Goal: Task Accomplishment & Management: Manage account settings

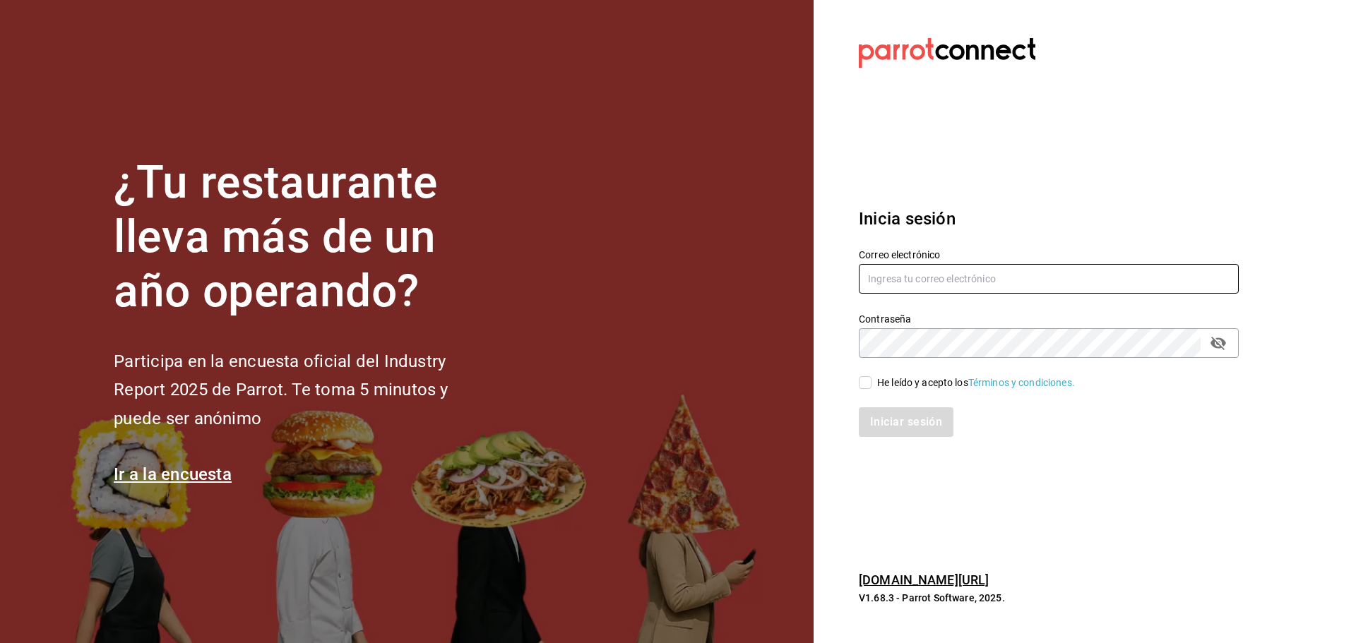
click at [964, 274] on input "text" at bounding box center [1049, 279] width 380 height 30
type input "[EMAIL_ADDRESS][DOMAIN_NAME]"
click at [860, 378] on input "He leído y acepto los Términos y condiciones." at bounding box center [865, 382] width 13 height 13
checkbox input "true"
click at [934, 418] on button "Iniciar sesión" at bounding box center [907, 423] width 96 height 30
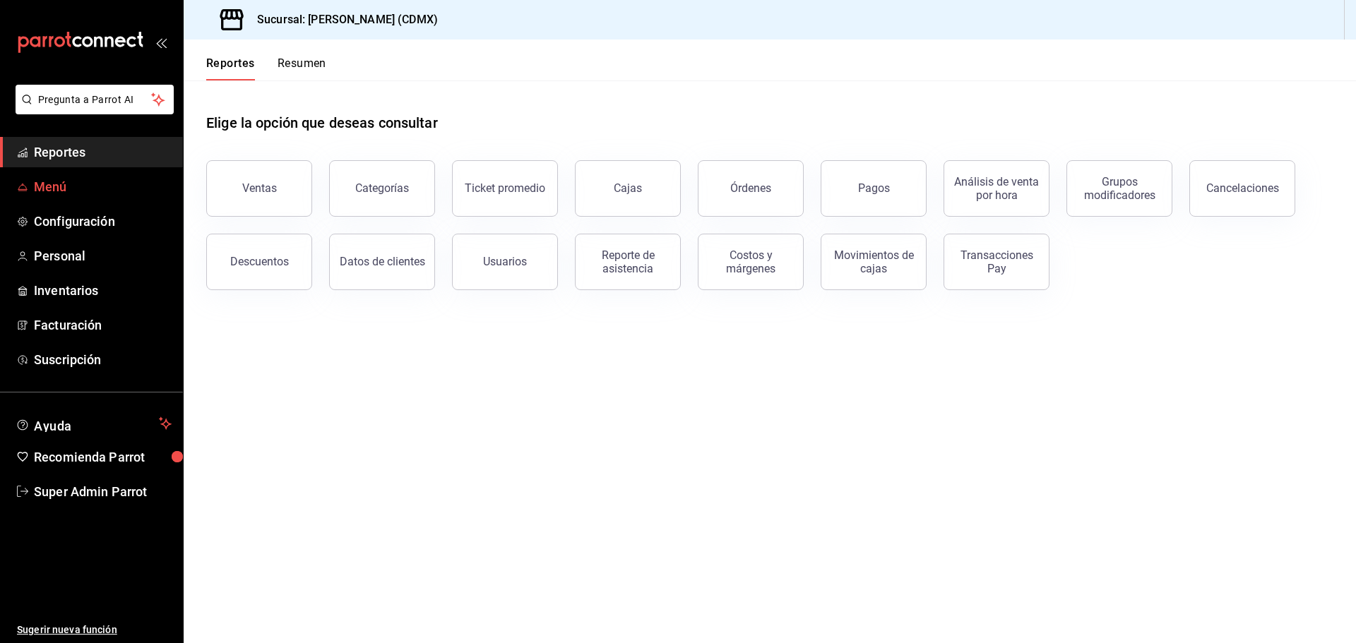
click at [64, 184] on span "Menú" at bounding box center [103, 186] width 138 height 19
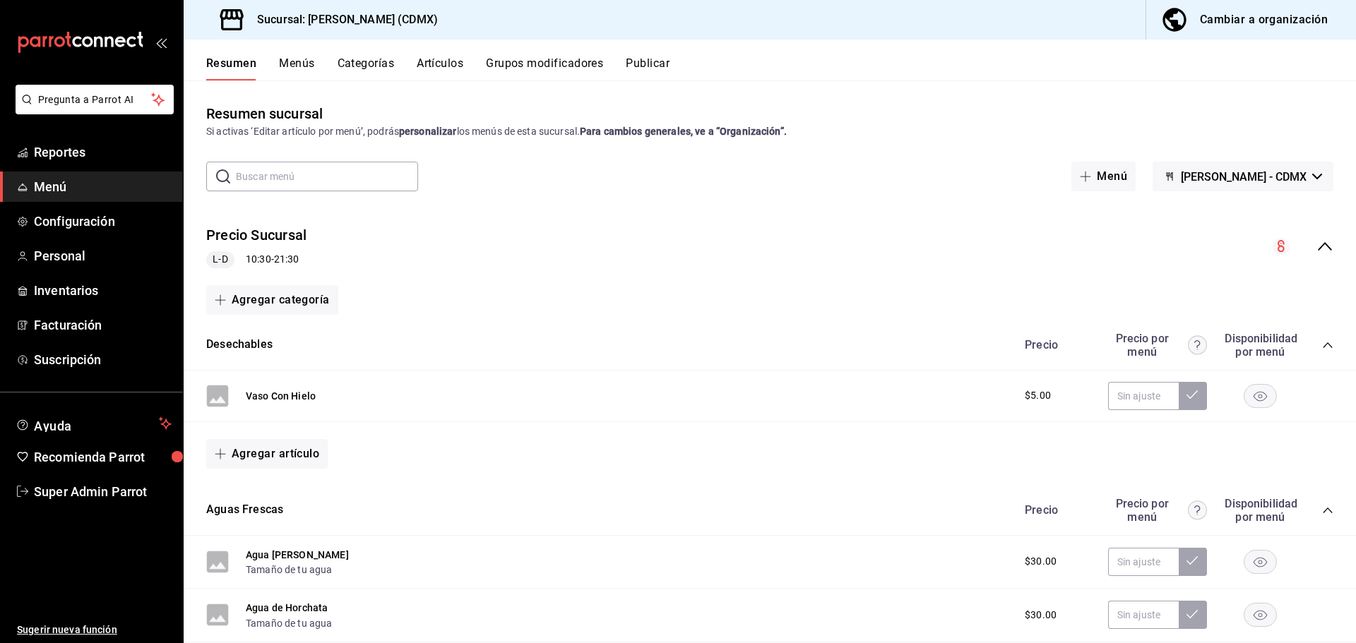
click at [1317, 251] on icon "collapse-menu-row" at bounding box center [1325, 246] width 17 height 17
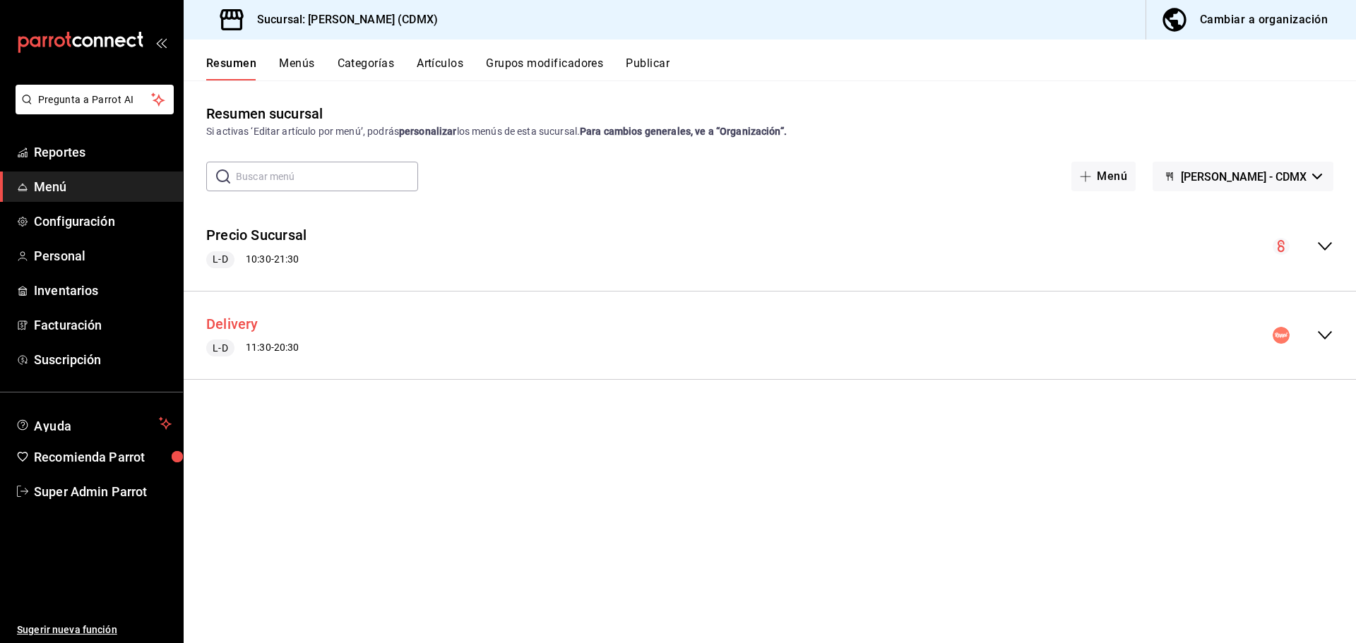
click at [247, 326] on button "Delivery" at bounding box center [232, 324] width 52 height 20
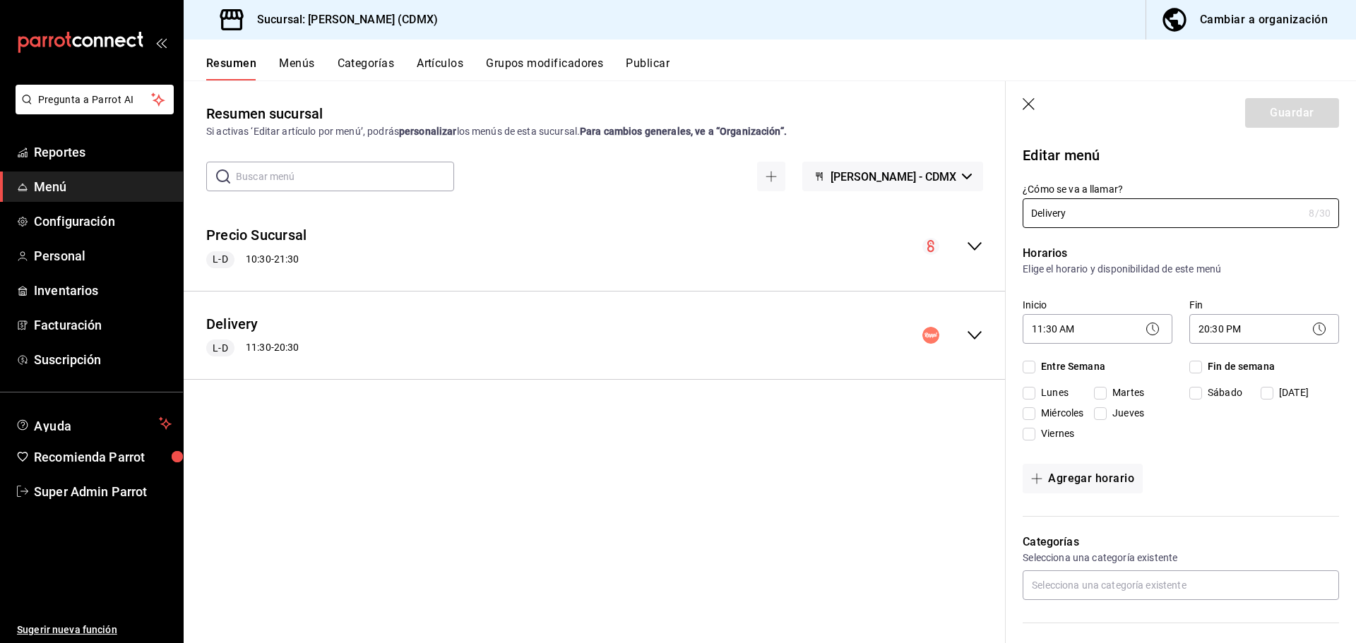
checkbox input "true"
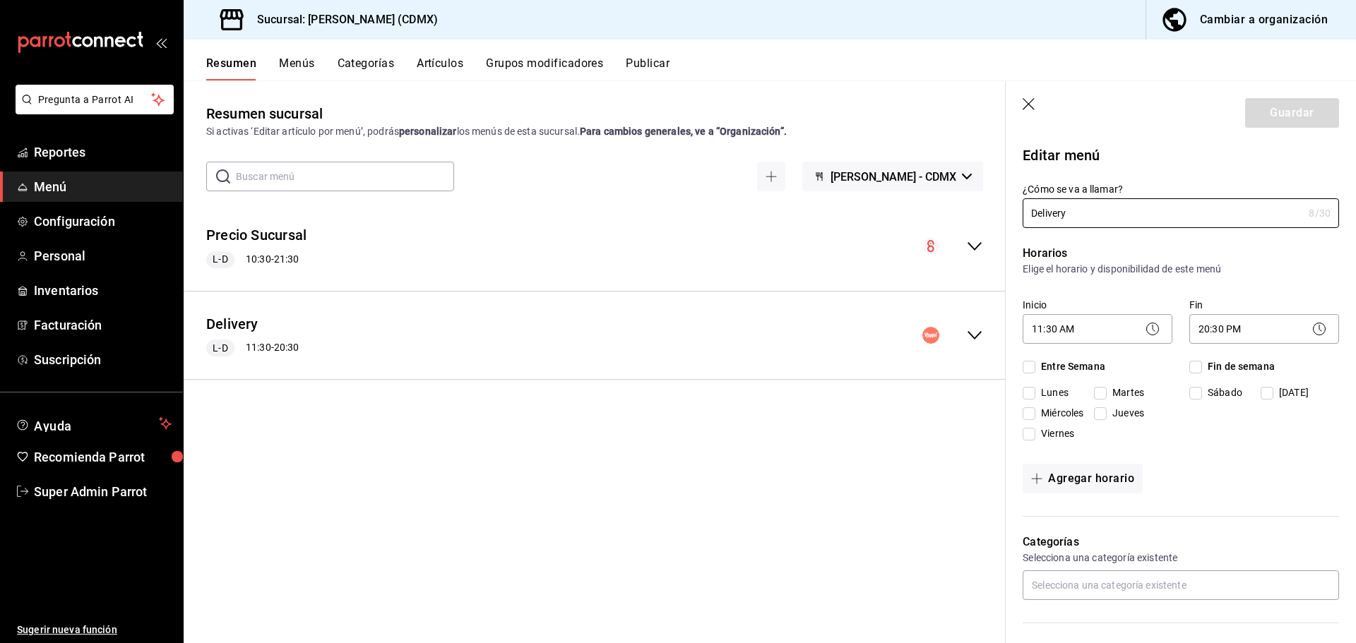
checkbox input "true"
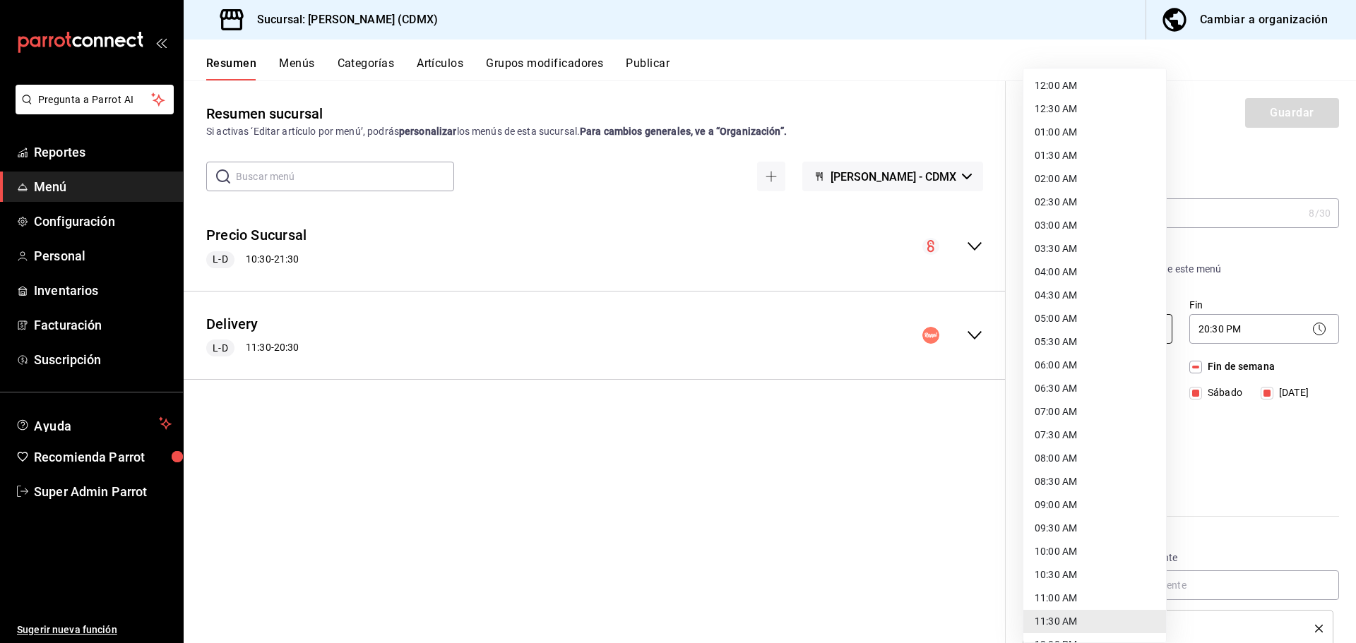
click at [1112, 334] on body "Pregunta a Parrot AI Reportes Menú Configuración Personal Inventarios Facturaci…" at bounding box center [678, 321] width 1356 height 643
drag, startPoint x: 1055, startPoint y: 593, endPoint x: 1064, endPoint y: 586, distance: 11.0
click at [1055, 593] on li "11:00 AM" at bounding box center [1094, 598] width 143 height 23
type input "11:00"
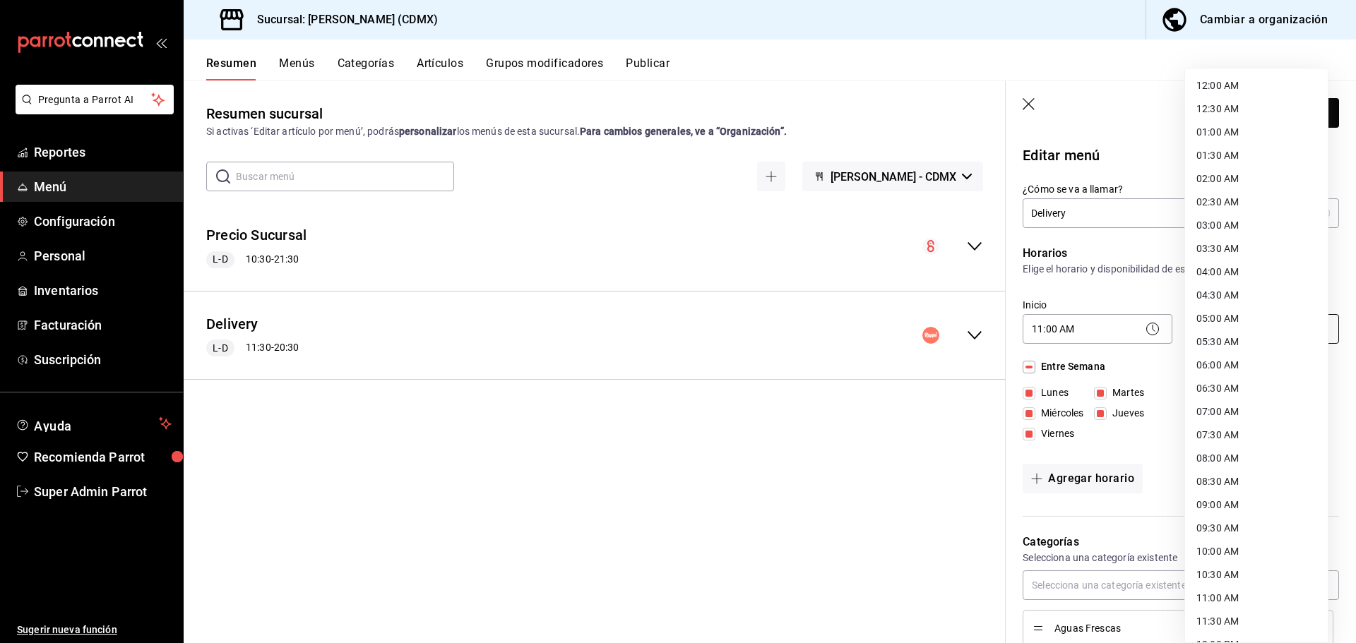
click at [1221, 330] on body "Pregunta a Parrot AI Reportes Menú Configuración Personal Inventarios Facturaci…" at bounding box center [678, 321] width 1356 height 643
click at [1204, 489] on li "21:00 PM" at bounding box center [1256, 485] width 143 height 23
type input "21:00"
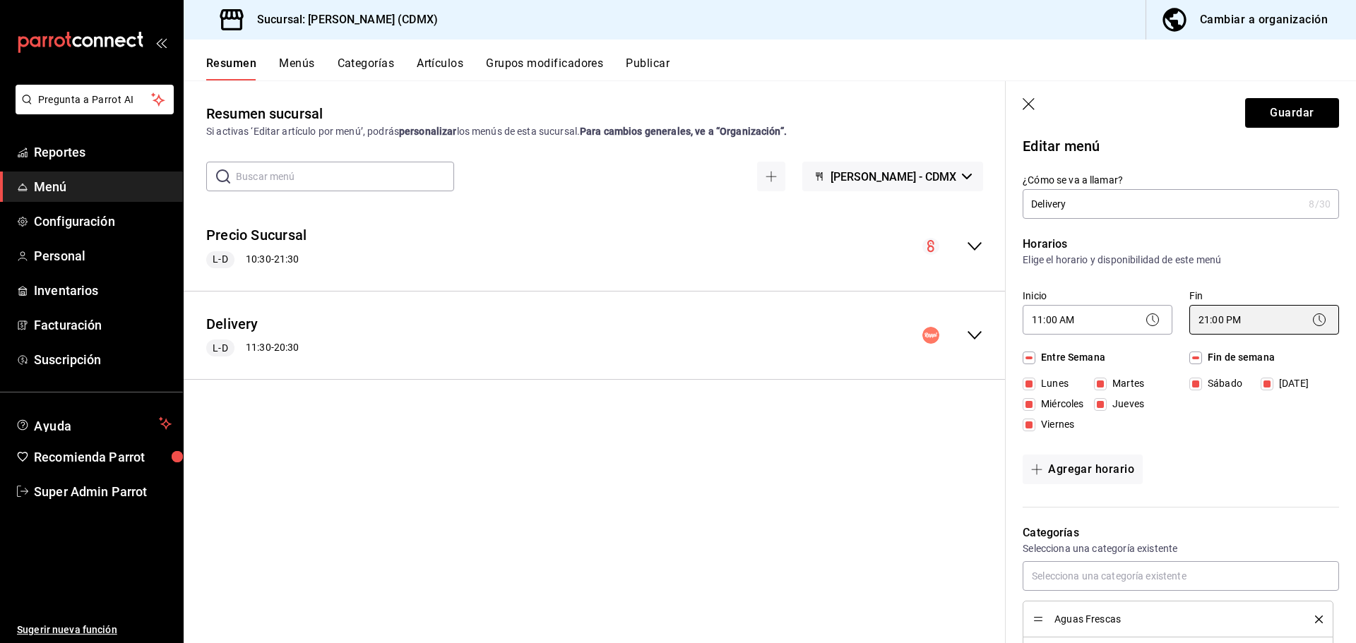
scroll to position [0, 0]
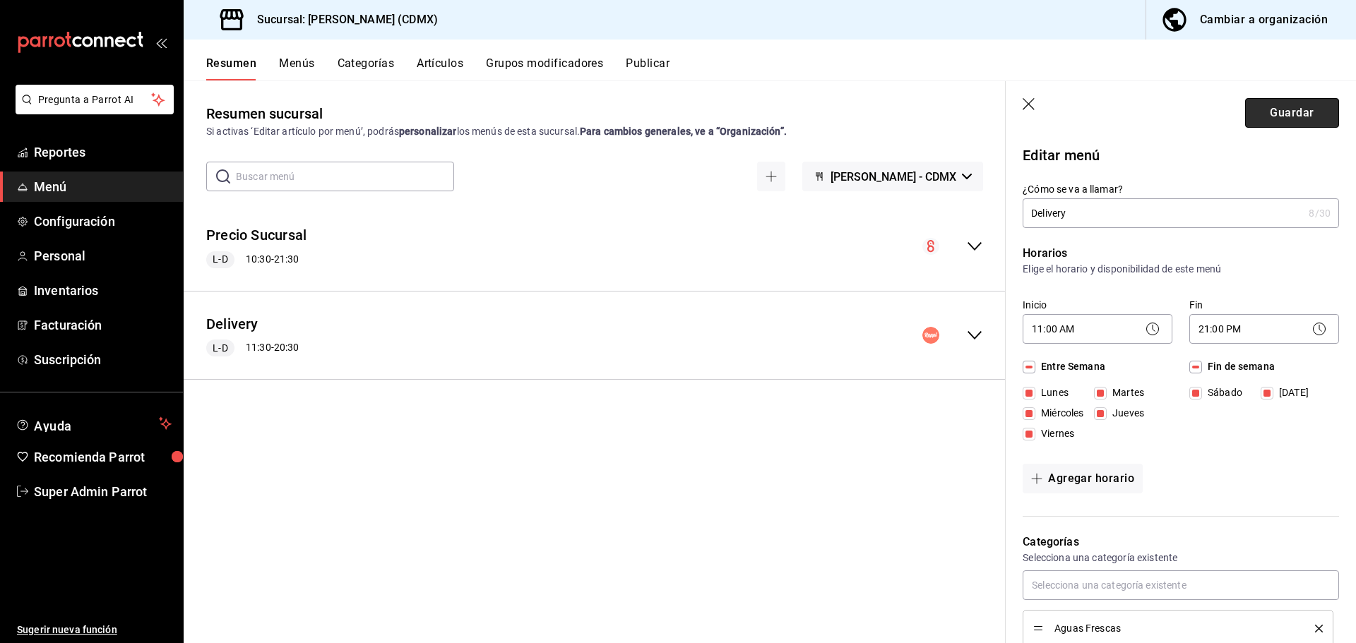
click at [1283, 113] on button "Guardar" at bounding box center [1292, 113] width 94 height 30
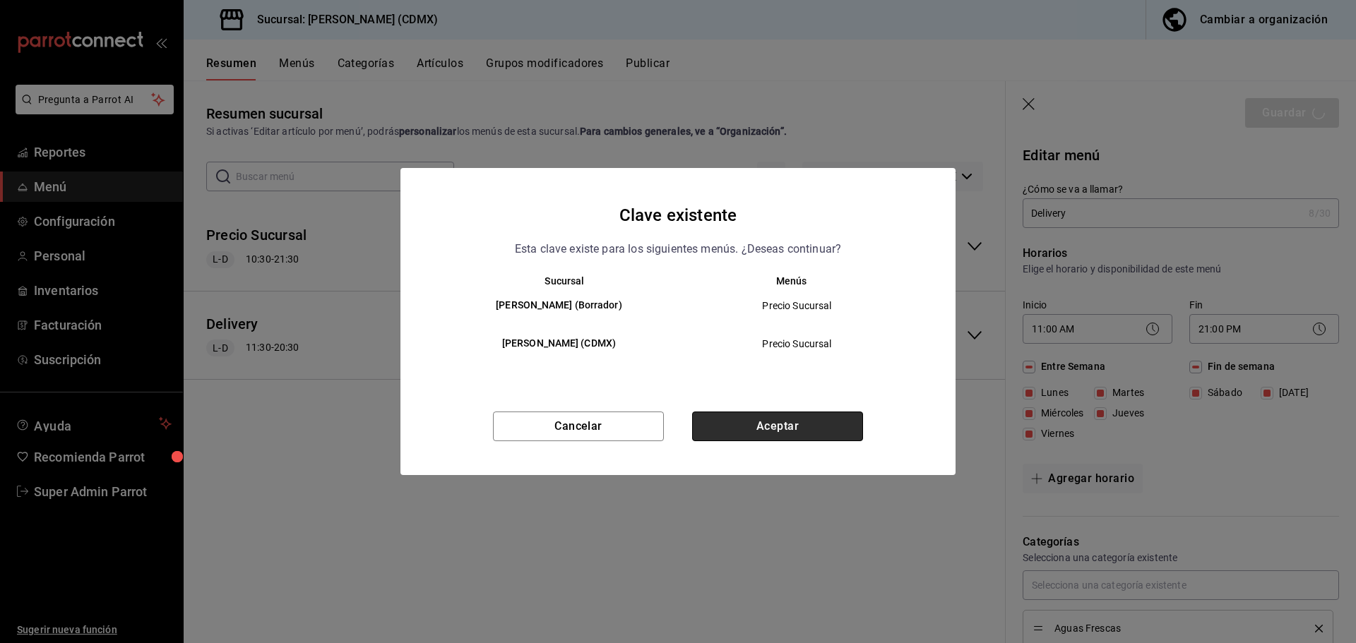
click at [777, 434] on button "Aceptar" at bounding box center [777, 427] width 171 height 30
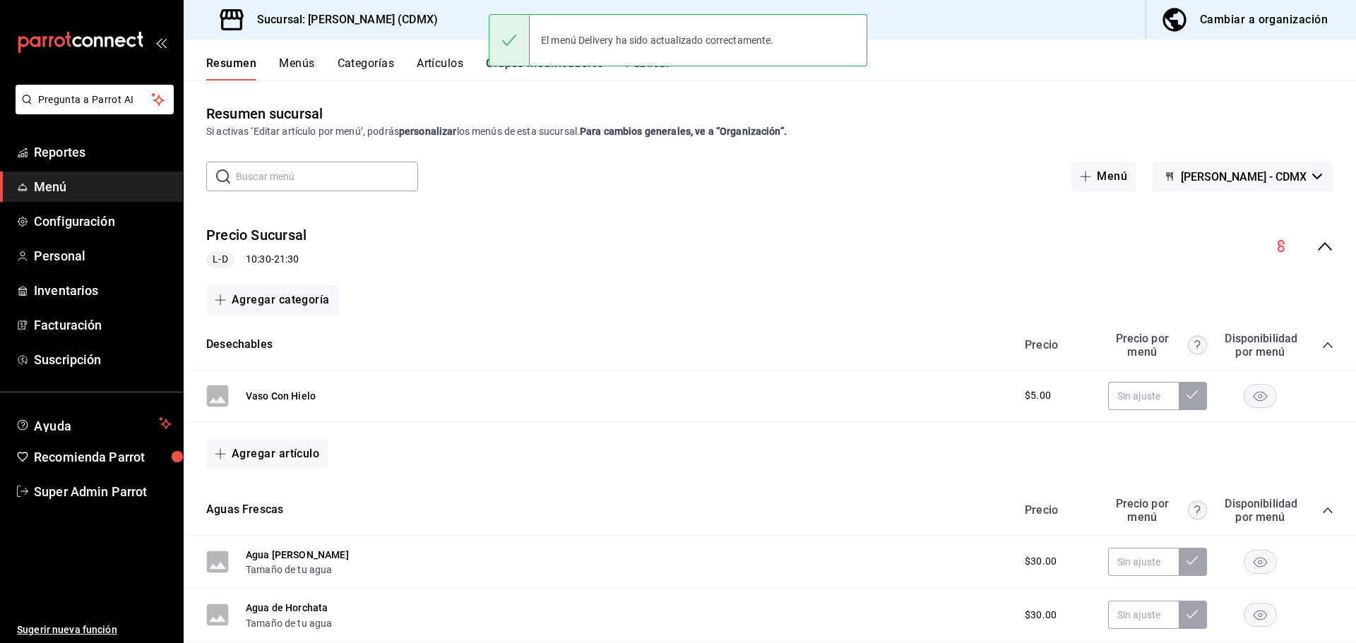
click at [1317, 249] on icon "collapse-menu-row" at bounding box center [1325, 246] width 17 height 17
